Goal: Find specific page/section: Find specific page/section

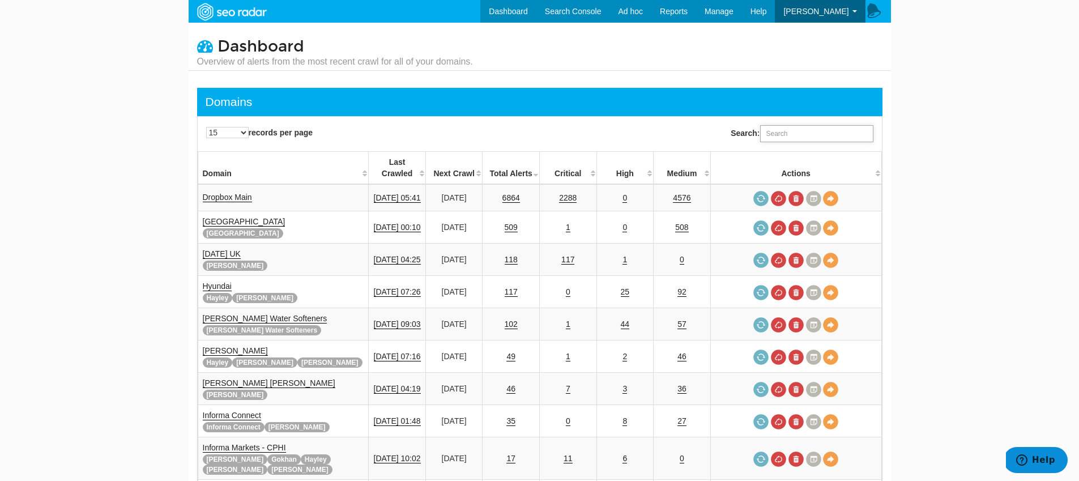
click at [790, 139] on input "Search:" at bounding box center [816, 133] width 113 height 17
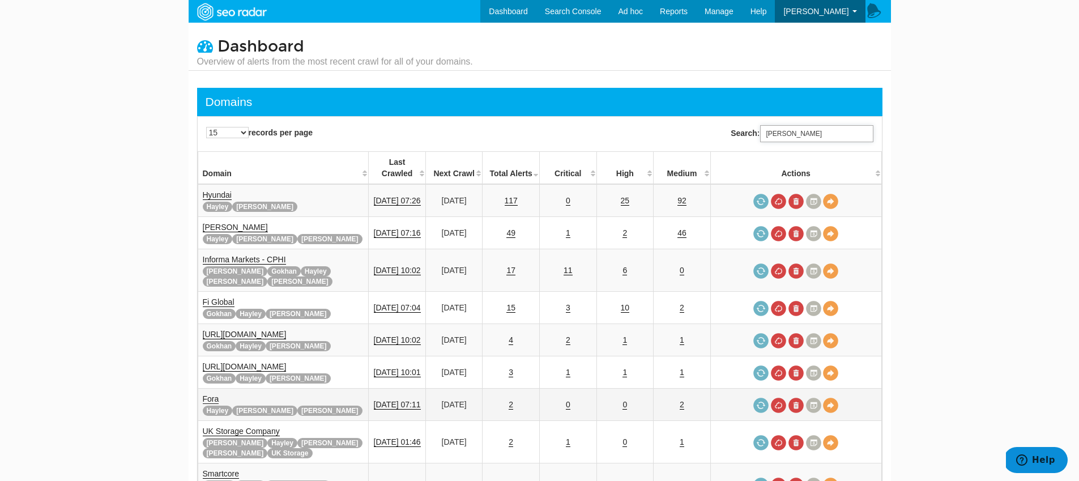
type input "[PERSON_NAME]"
click at [206, 394] on link "Fora" at bounding box center [211, 399] width 16 height 10
